Goal: Task Accomplishment & Management: Manage account settings

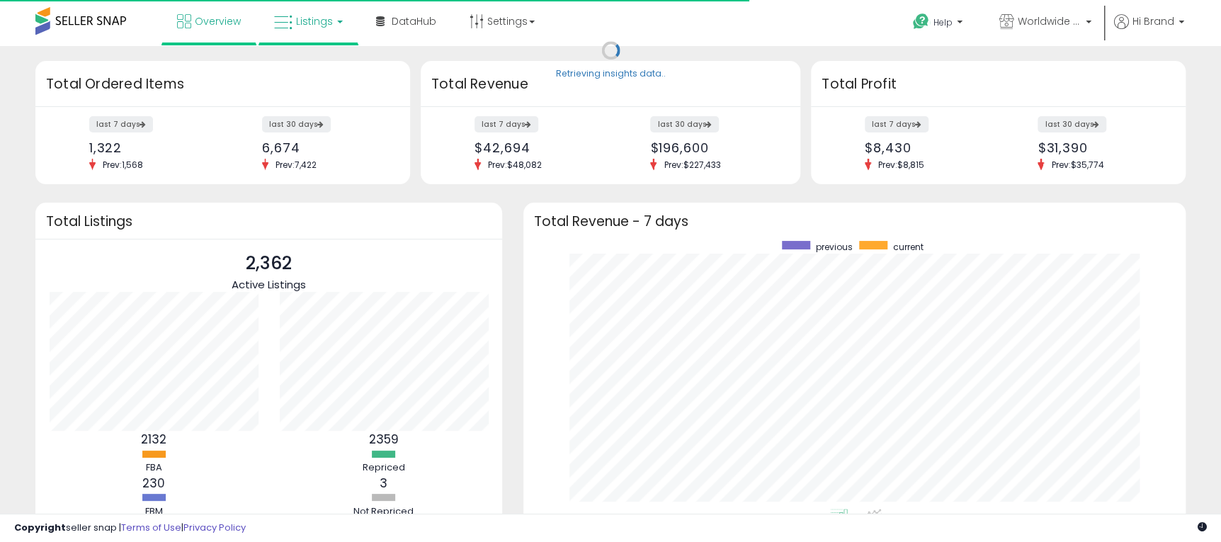
scroll to position [708219, 707854]
click at [329, 28] on link "Listings" at bounding box center [309, 21] width 90 height 43
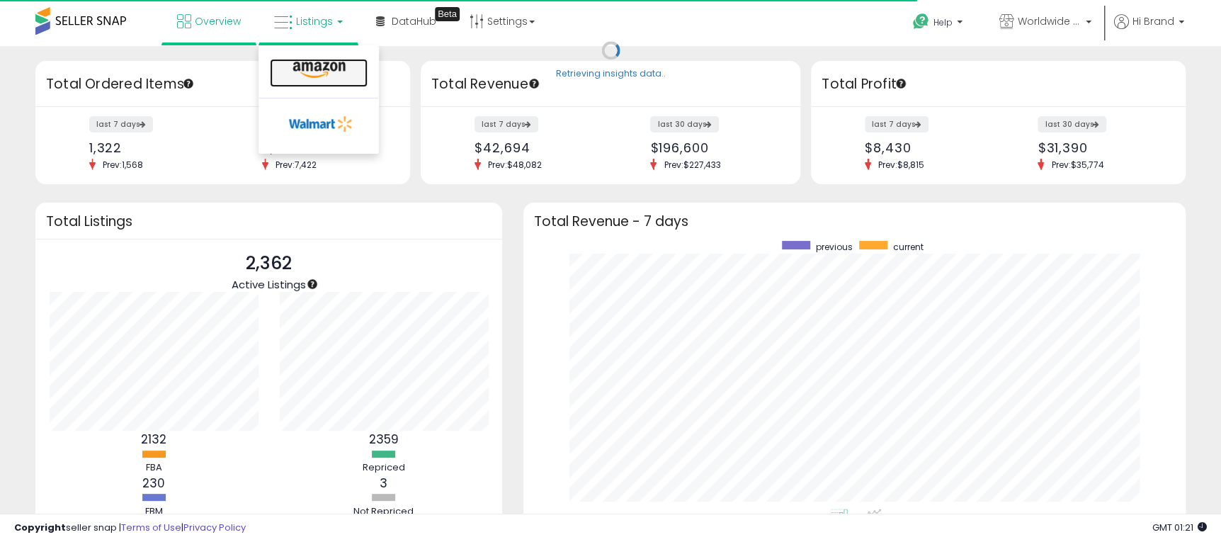
click at [333, 68] on icon at bounding box center [319, 70] width 62 height 18
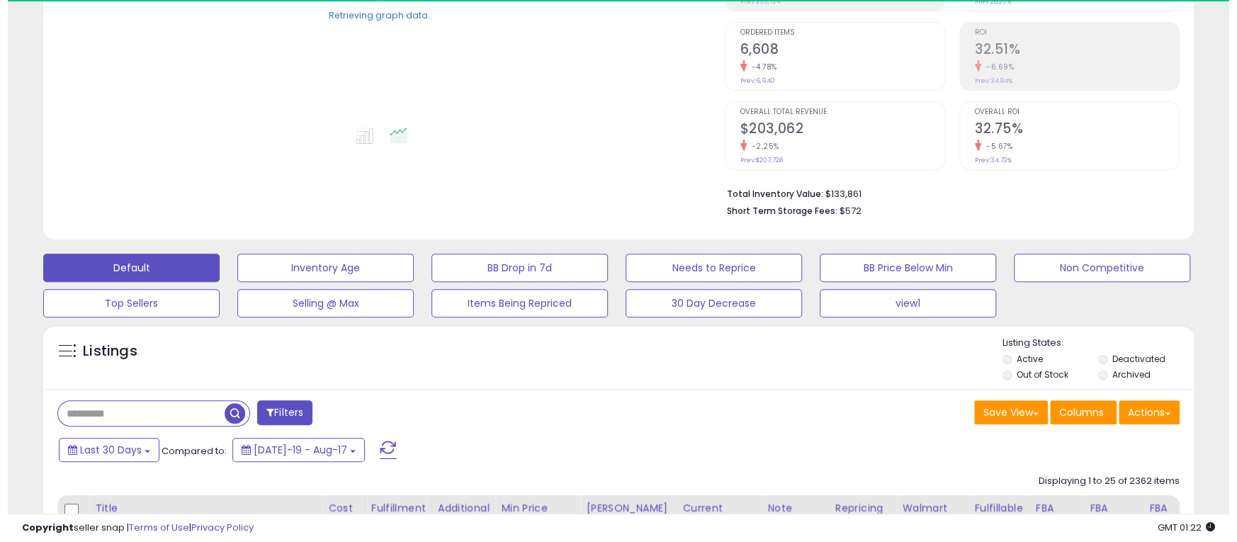
scroll to position [425, 0]
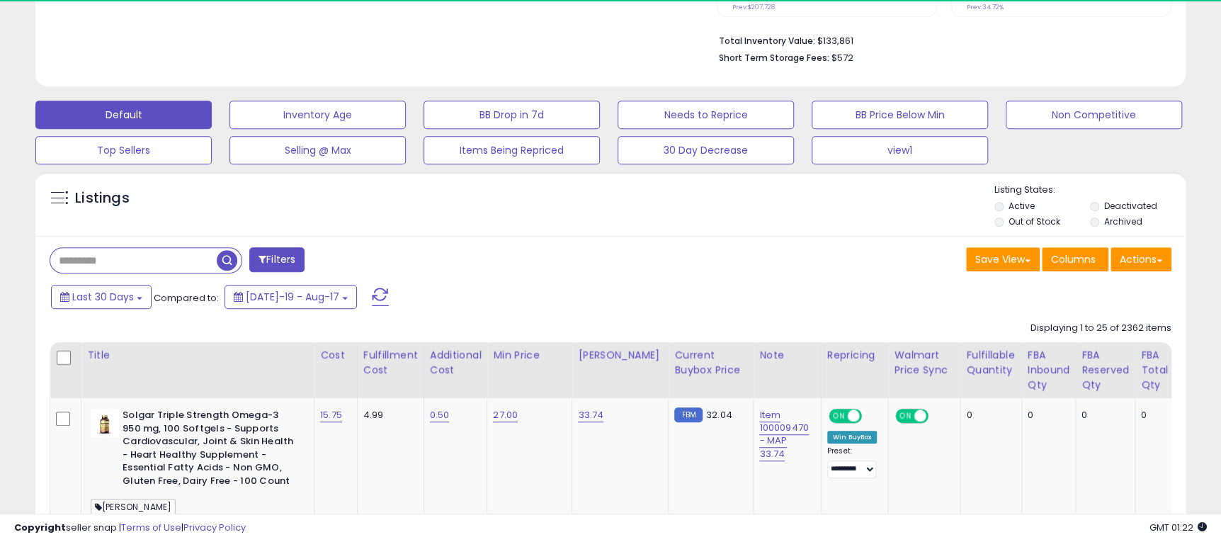
click at [276, 264] on button "Filters" at bounding box center [276, 259] width 55 height 25
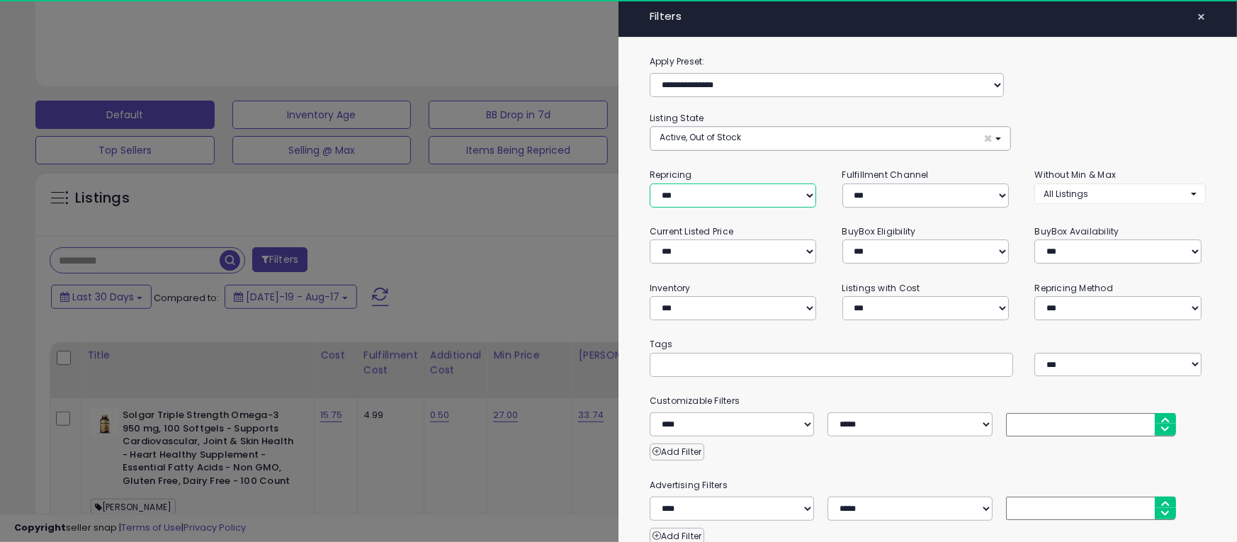
click at [673, 193] on select "**********" at bounding box center [733, 195] width 166 height 24
select select "***"
click at [650, 183] on select "**********" at bounding box center [733, 195] width 166 height 24
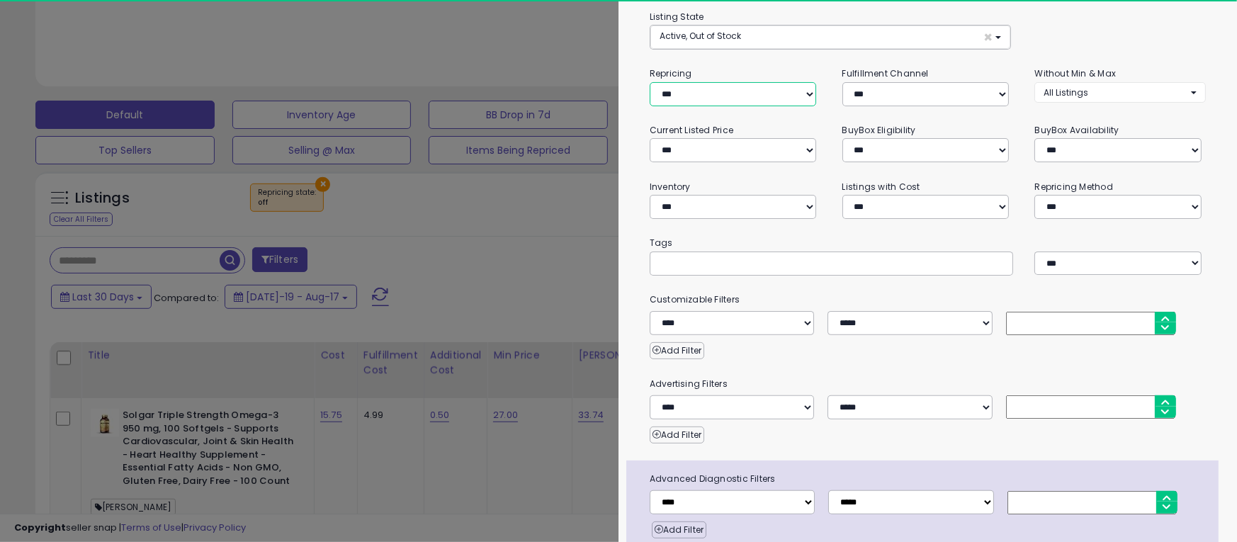
scroll to position [161, 0]
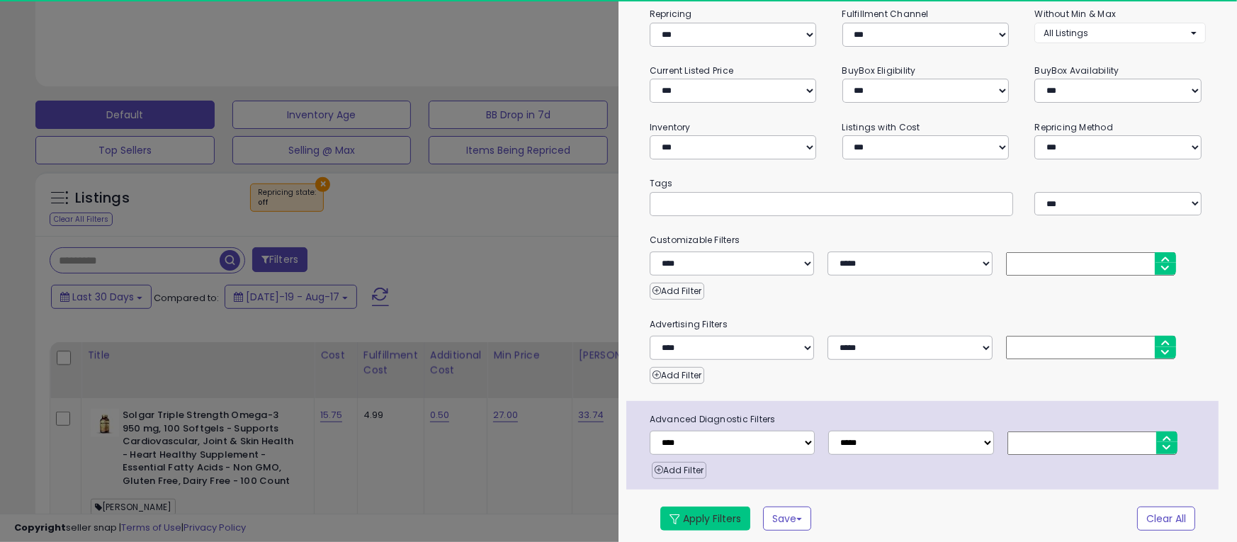
click at [712, 512] on button "Apply Filters" at bounding box center [705, 519] width 90 height 24
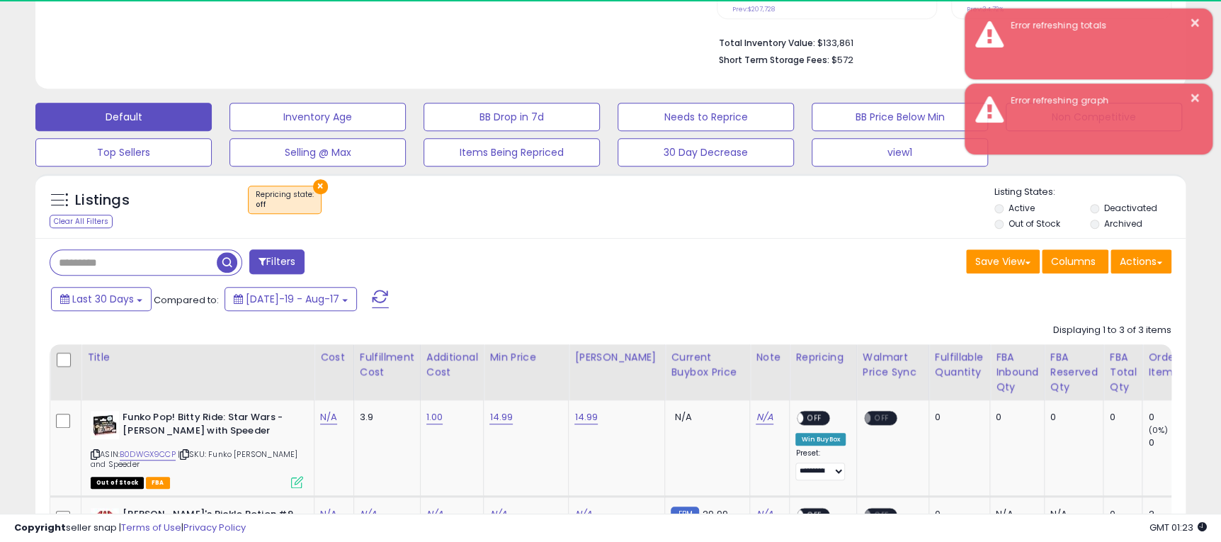
scroll to position [290, 667]
click at [678, 257] on div "Save View Save As New View Update Current View Columns Actions Import Import Wa…" at bounding box center [897, 263] width 572 height 28
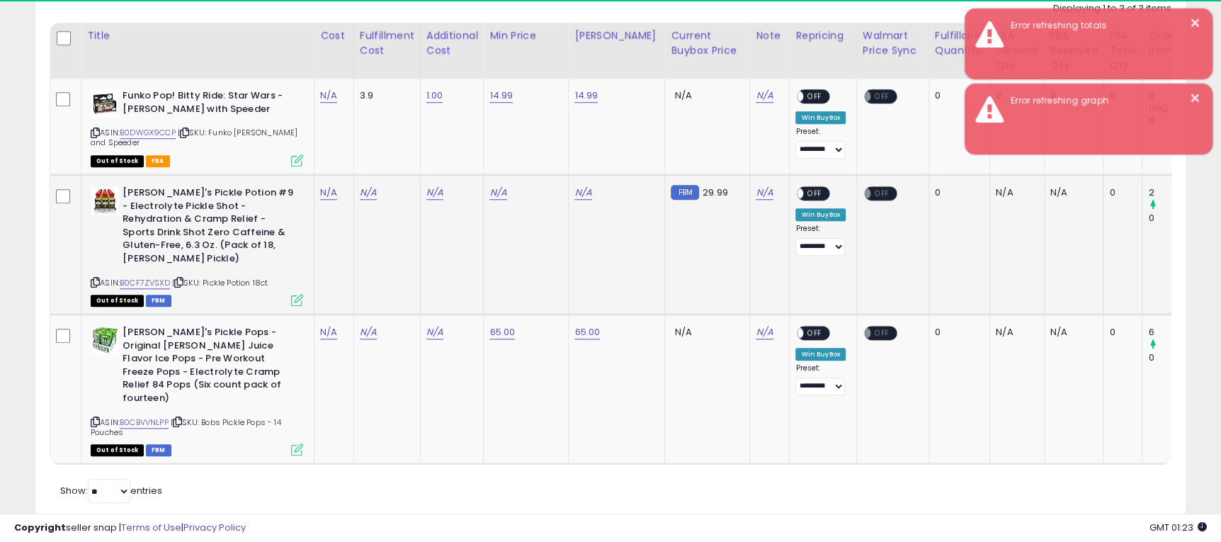
scroll to position [767, 0]
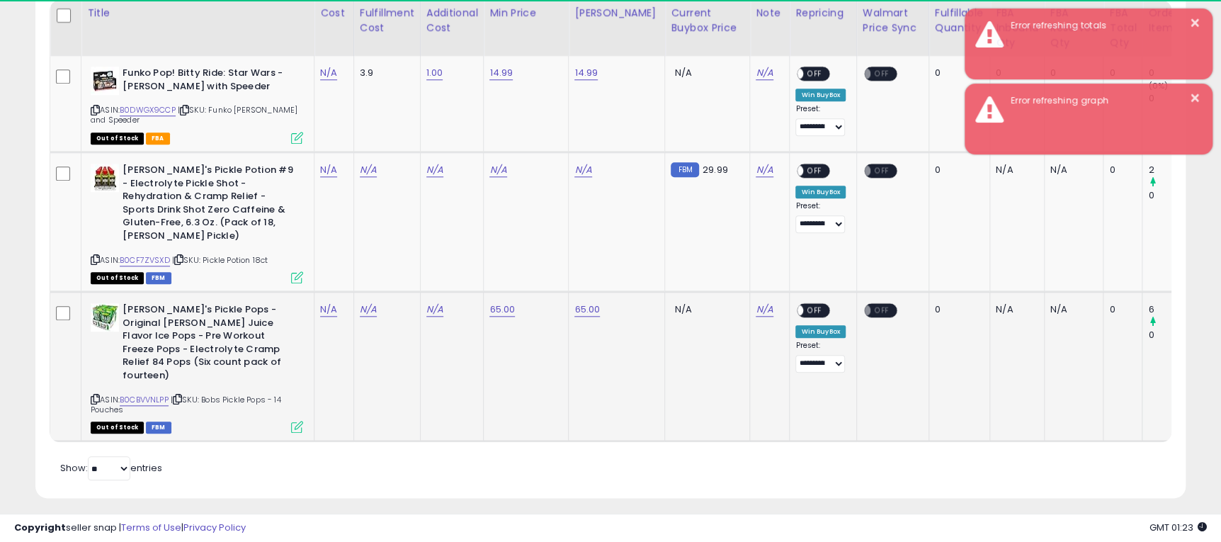
click at [511, 349] on td "65.00" at bounding box center [526, 366] width 85 height 149
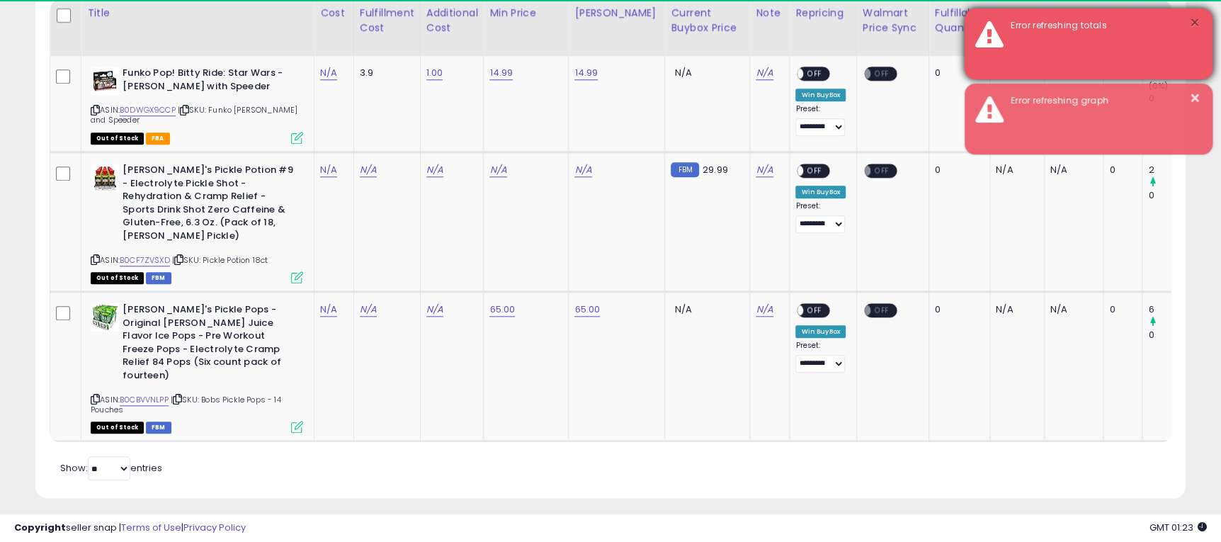
drag, startPoint x: 1192, startPoint y: 18, endPoint x: 1199, endPoint y: 50, distance: 32.0
click at [1192, 18] on button "×" at bounding box center [1195, 23] width 11 height 18
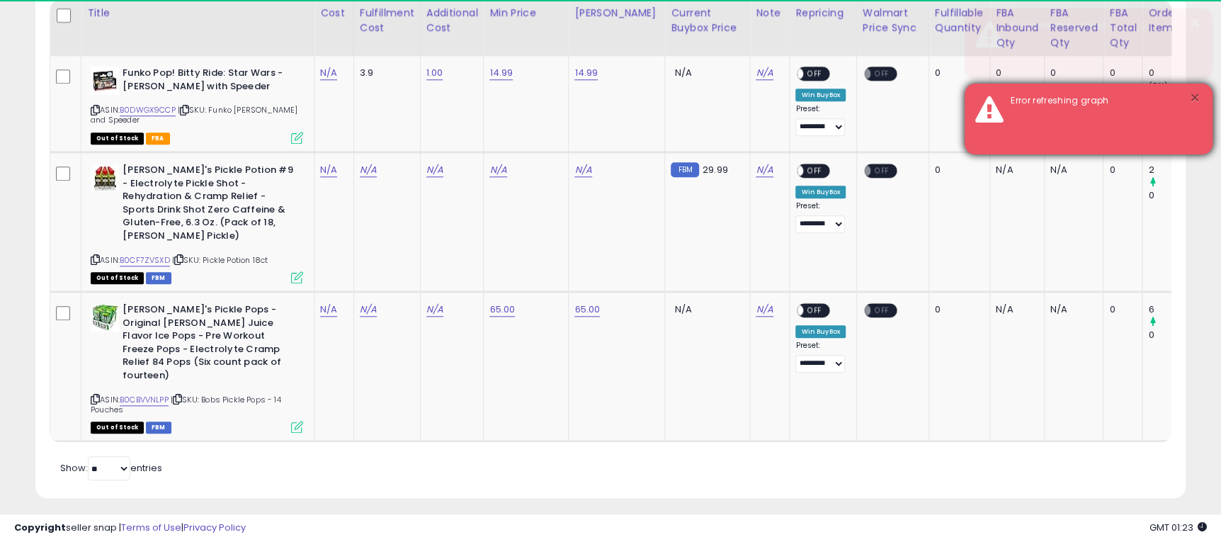
click at [1199, 93] on button "×" at bounding box center [1195, 98] width 11 height 18
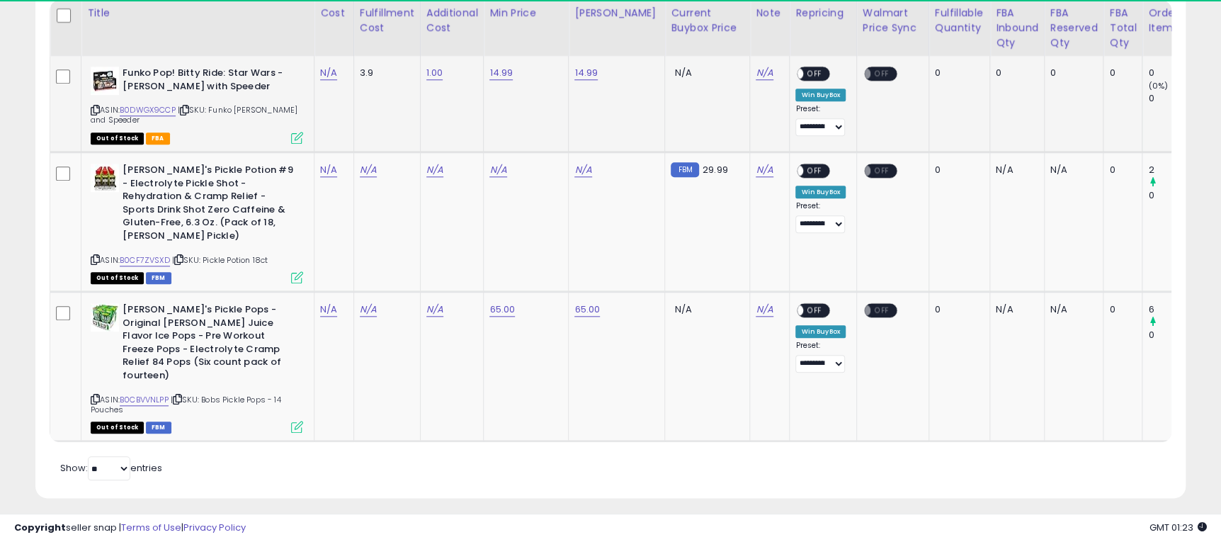
drag, startPoint x: 215, startPoint y: 111, endPoint x: 273, endPoint y: 125, distance: 59.8
click at [273, 125] on div "ASIN: B0DWGX9CCP | SKU: Funko Luke Skywalker and Speeder Out of Stock FBA" at bounding box center [197, 105] width 213 height 76
copy span "Funko Luke Skywalker and Speeder"
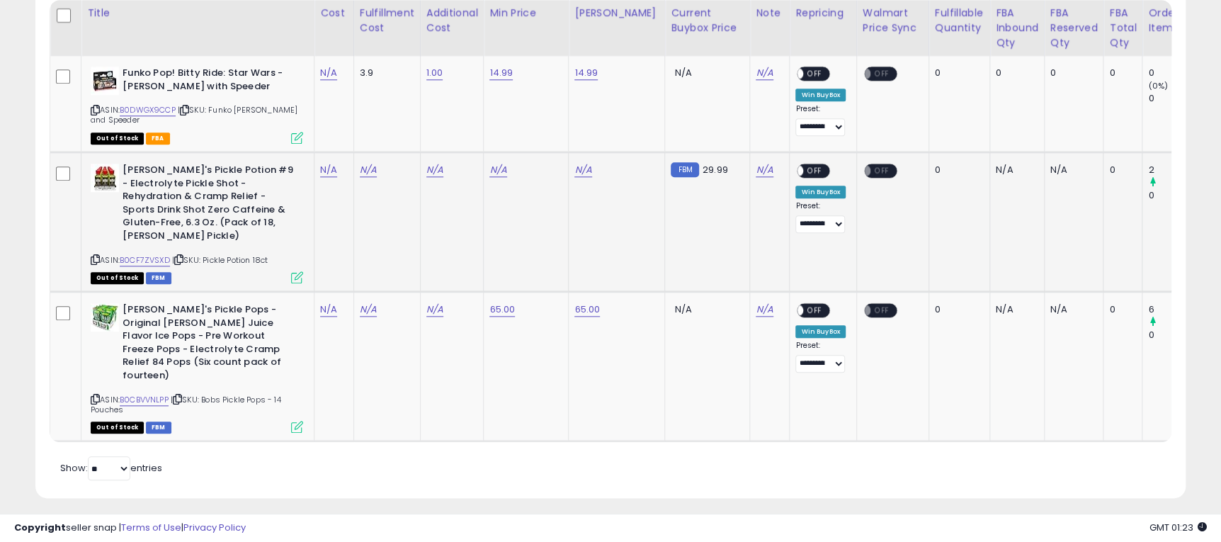
drag, startPoint x: 208, startPoint y: 245, endPoint x: 276, endPoint y: 250, distance: 68.9
click at [276, 250] on div "ASIN: B0CF7ZVSXD | SKU: Pickle Potion 18ct Out of Stock FBM" at bounding box center [197, 223] width 213 height 118
copy span "Pickle Potion 18ct"
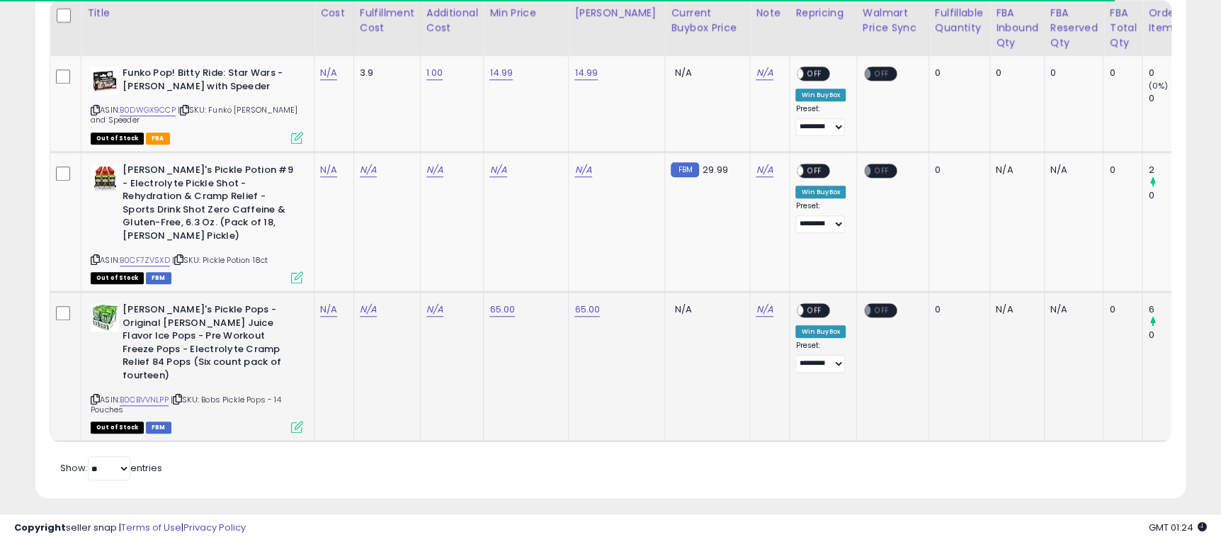
drag, startPoint x: 206, startPoint y: 377, endPoint x: 240, endPoint y: 380, distance: 34.2
click at [240, 380] on div "ASIN: B0CBVVNLPP | SKU: Bobs Pickle Pops - 14 Pouches Out of Stock FBM" at bounding box center [197, 367] width 213 height 128
copy span "Bobs Pickle Pops - 14 Pouches"
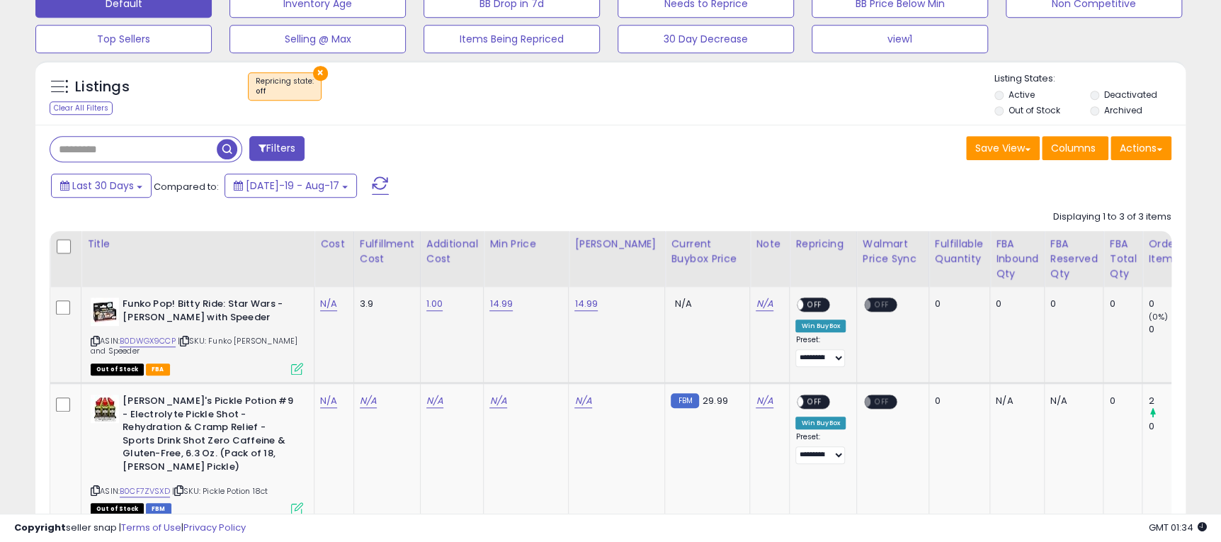
scroll to position [448, 0]
